Goal: Navigation & Orientation: Find specific page/section

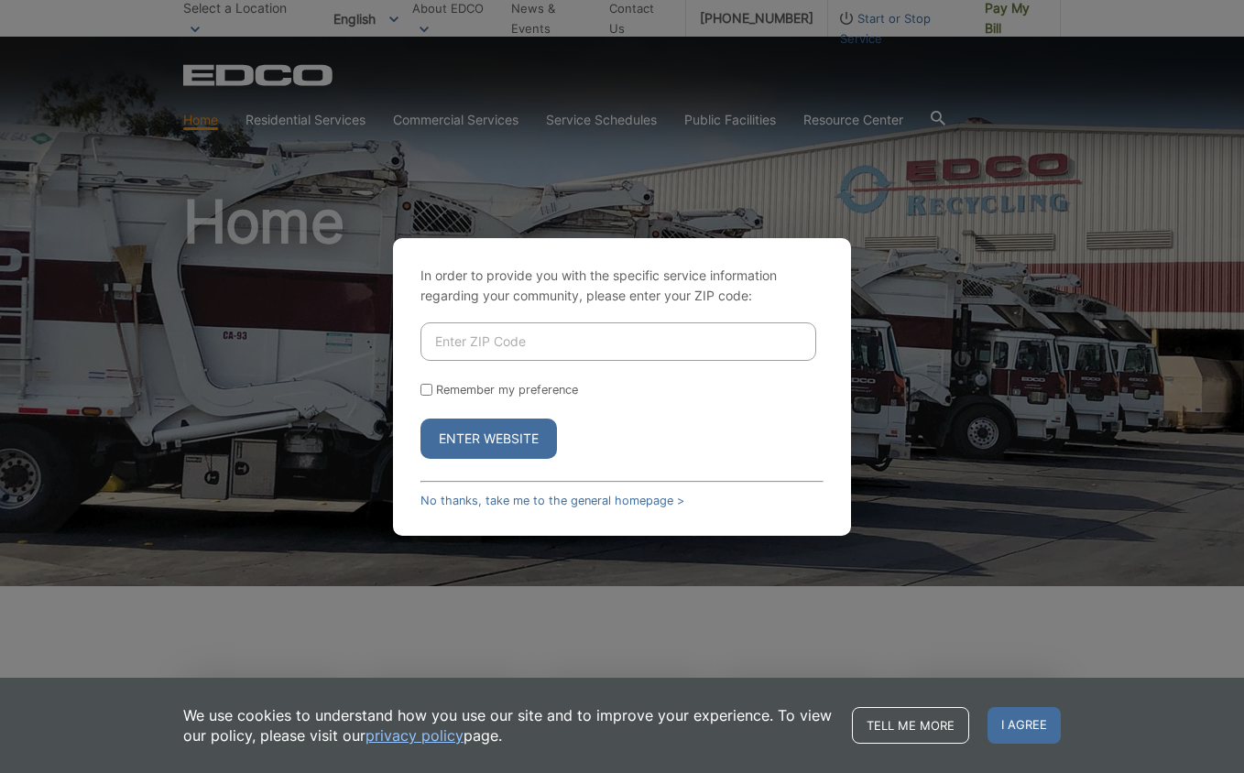
click at [521, 337] on input "Enter ZIP Code" at bounding box center [619, 342] width 396 height 38
type input "92028"
click at [421, 419] on button "Enter Website" at bounding box center [489, 439] width 137 height 40
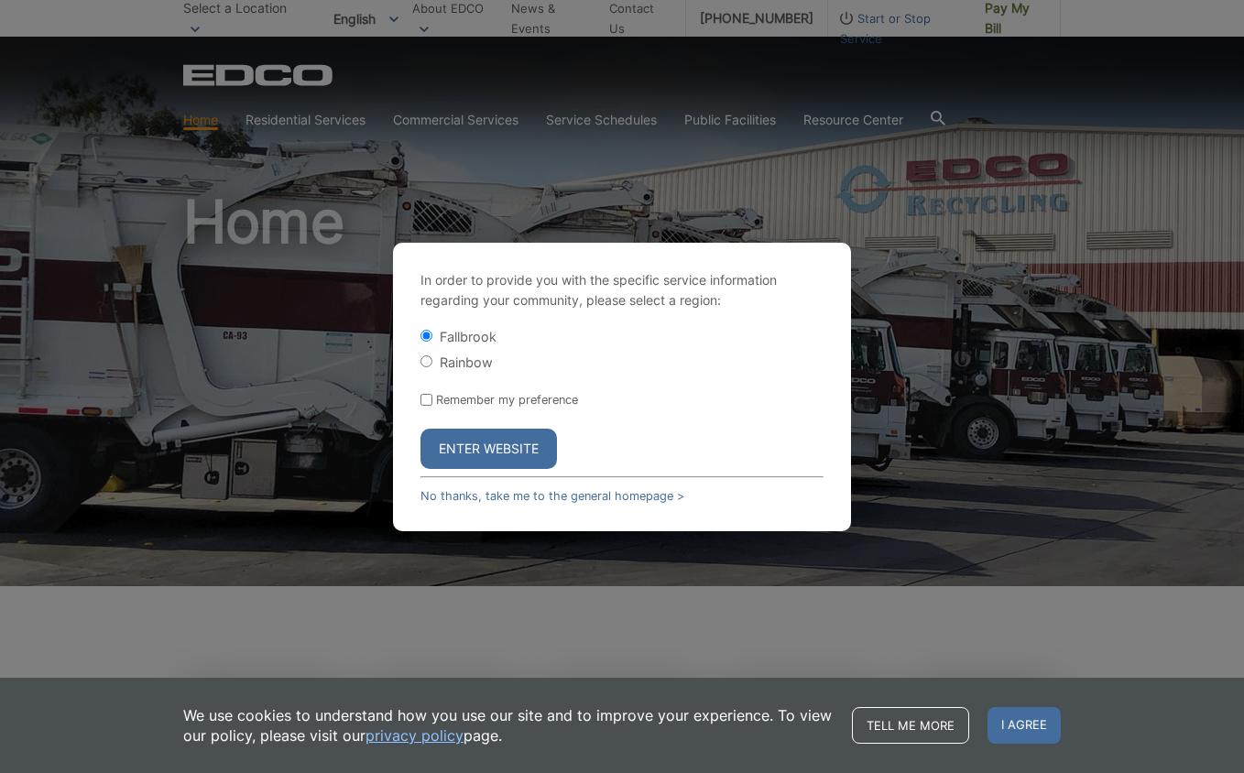
click at [494, 444] on button "Enter Website" at bounding box center [489, 449] width 137 height 40
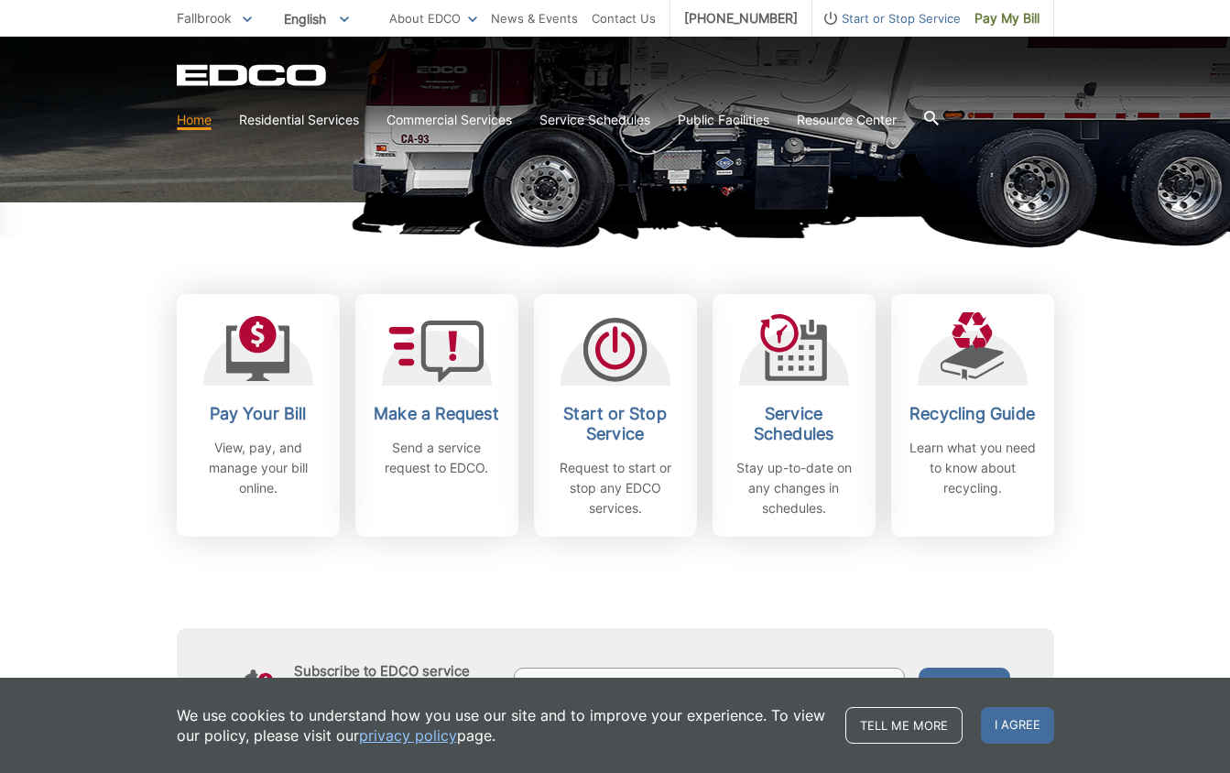
scroll to position [564, 0]
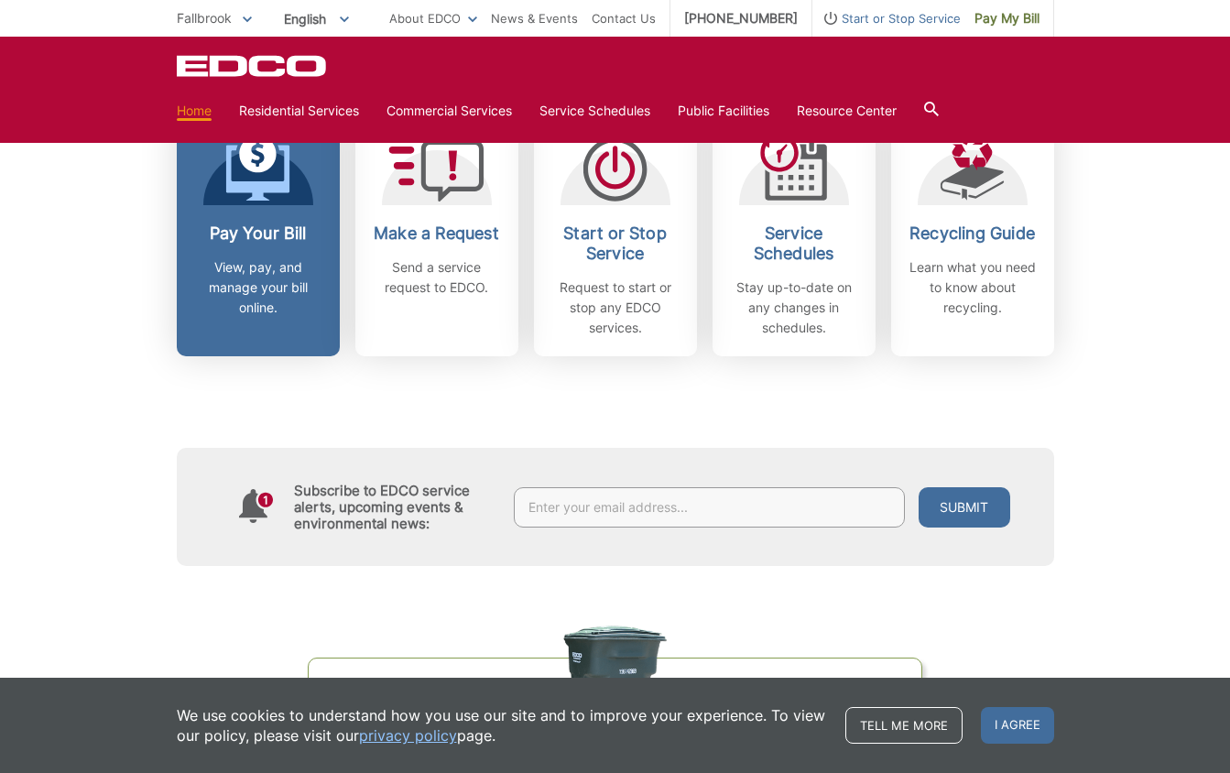
click at [257, 189] on icon at bounding box center [257, 173] width 64 height 56
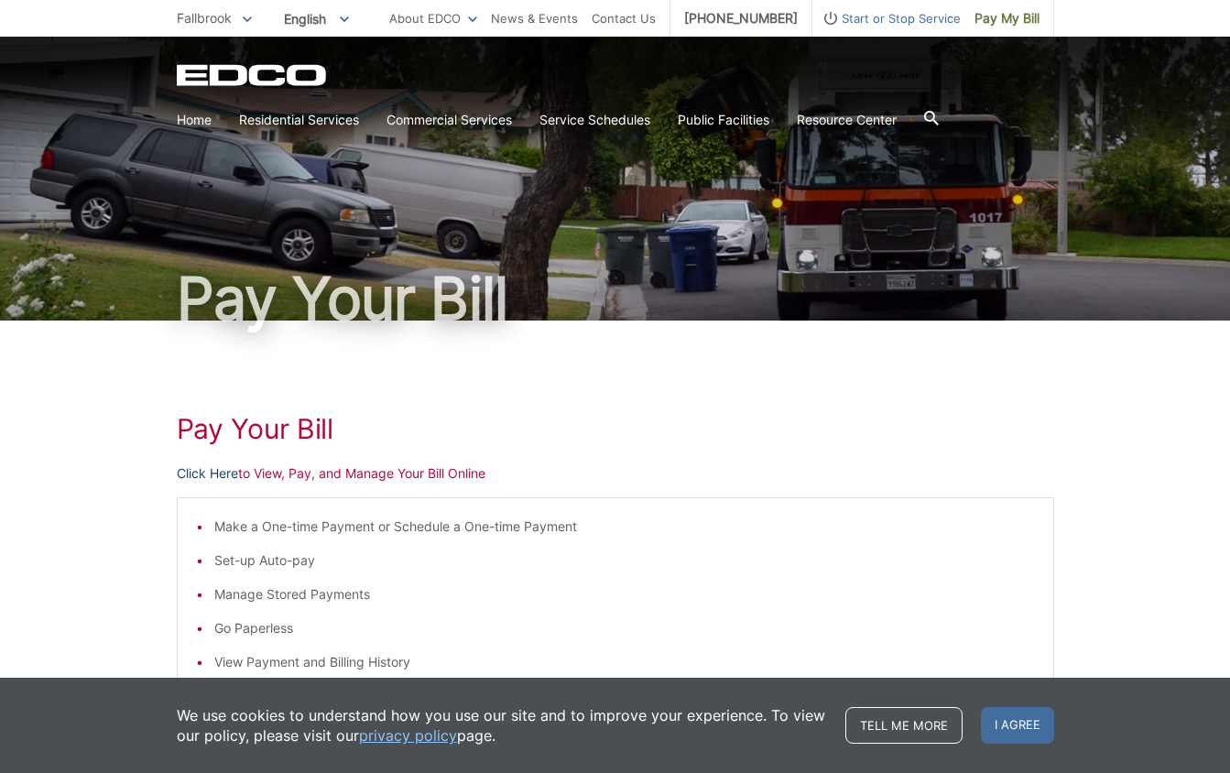
click at [208, 473] on link "Click Here" at bounding box center [207, 474] width 61 height 20
click at [537, 22] on link "News & Events" at bounding box center [534, 18] width 87 height 20
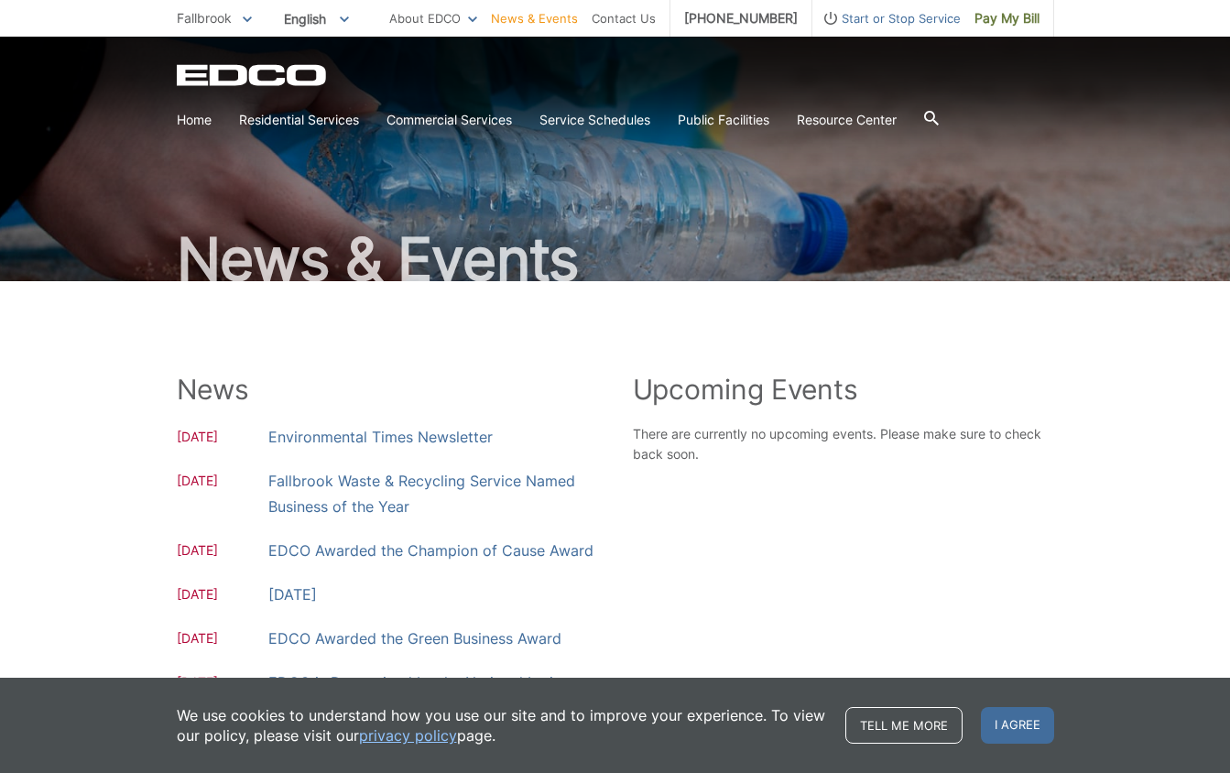
scroll to position [38, 0]
